Goal: Information Seeking & Learning: Learn about a topic

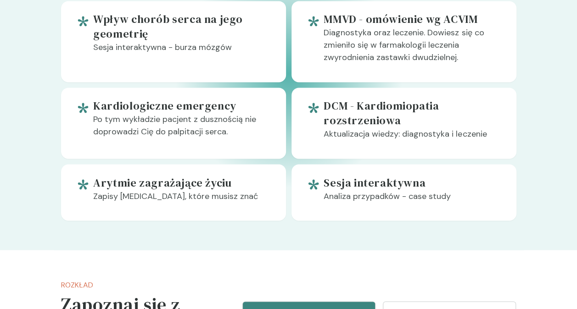
scroll to position [918, 0]
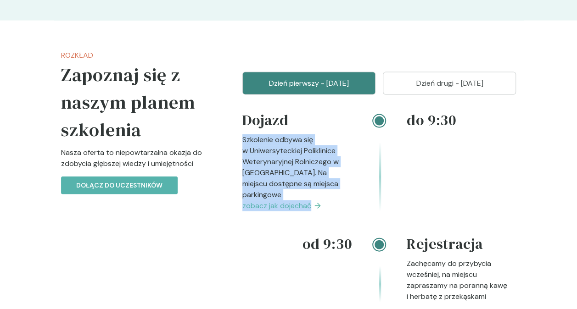
drag, startPoint x: 242, startPoint y: 137, endPoint x: 330, endPoint y: 196, distance: 105.2
click at [330, 196] on div "Dojazd Szkolenie odbywa się w Uniwersyteckiej Poliklinice Weterynaryjnej Rolnic…" at bounding box center [296, 161] width 109 height 102
copy div "Szkolenie odbywa się w Uniwersyteckiej Poliklinice Weterynaryjnej Rolniczego w …"
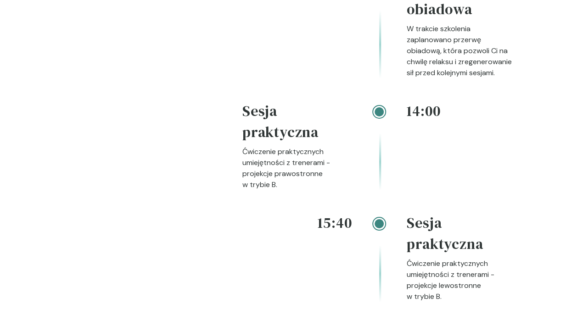
scroll to position [1653, 0]
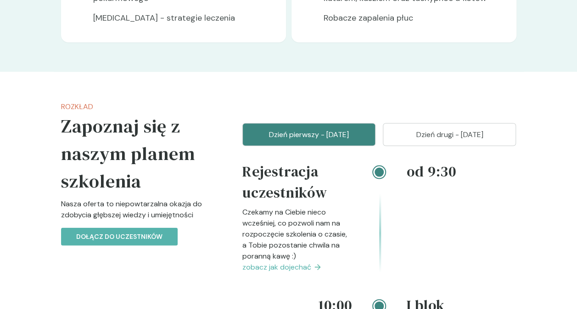
scroll to position [918, 0]
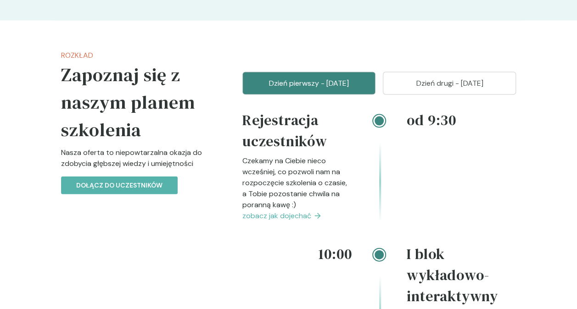
click at [293, 217] on span "zobacz jak dojechać" at bounding box center [276, 216] width 69 height 11
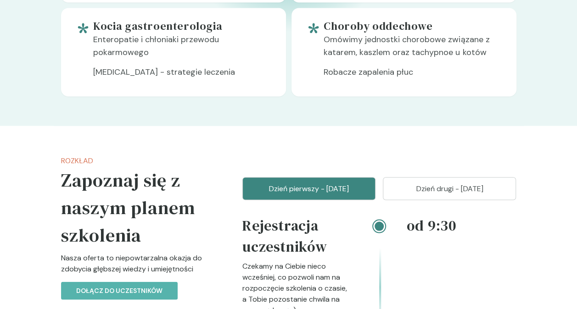
scroll to position [890, 0]
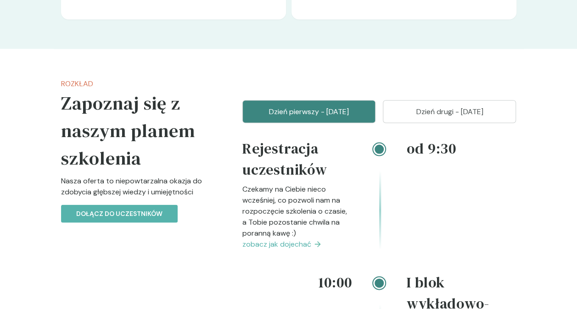
click at [422, 115] on p "Dzień drugi - 14 grudzień" at bounding box center [449, 111] width 110 height 11
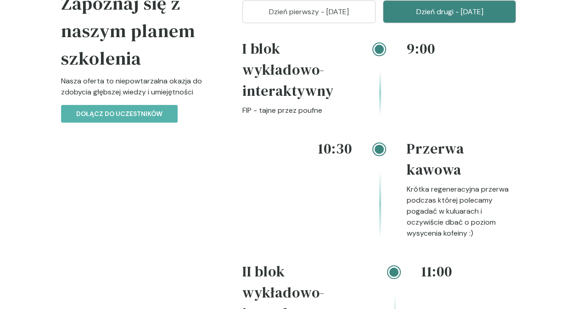
scroll to position [936, 0]
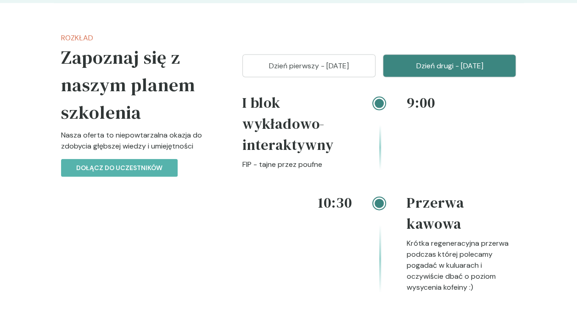
click at [315, 73] on button "Dzień pierwszy - 13 grudzień" at bounding box center [308, 66] width 133 height 23
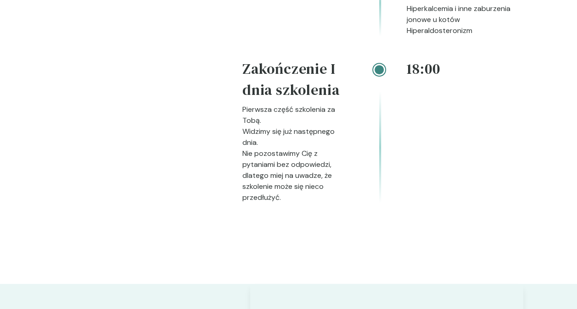
scroll to position [1945, 0]
